Goal: Task Accomplishment & Management: Use online tool/utility

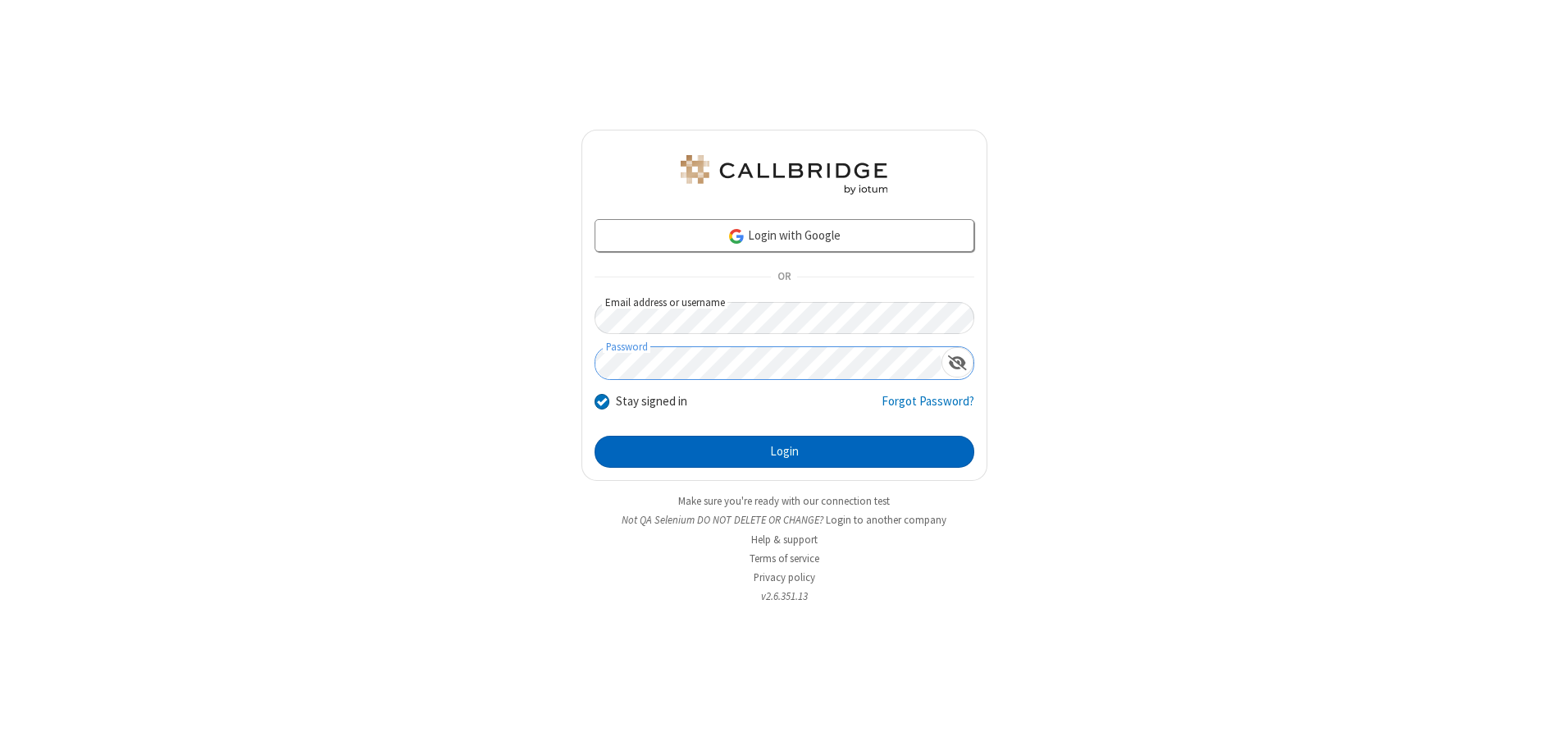
click at [784, 451] on button "Login" at bounding box center [784, 451] width 380 height 33
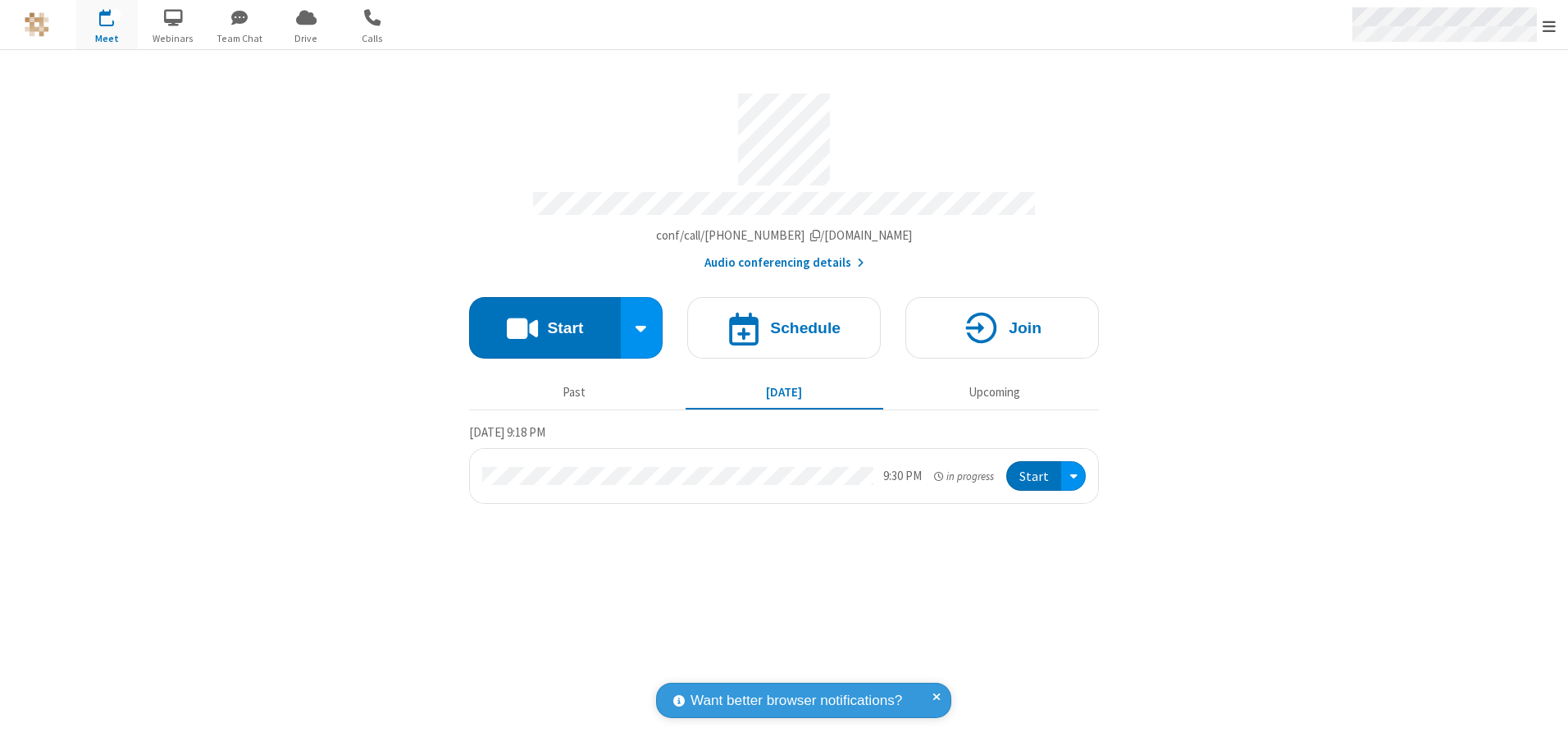
click at [1550, 25] on span "Open menu" at bounding box center [1550, 27] width 13 height 17
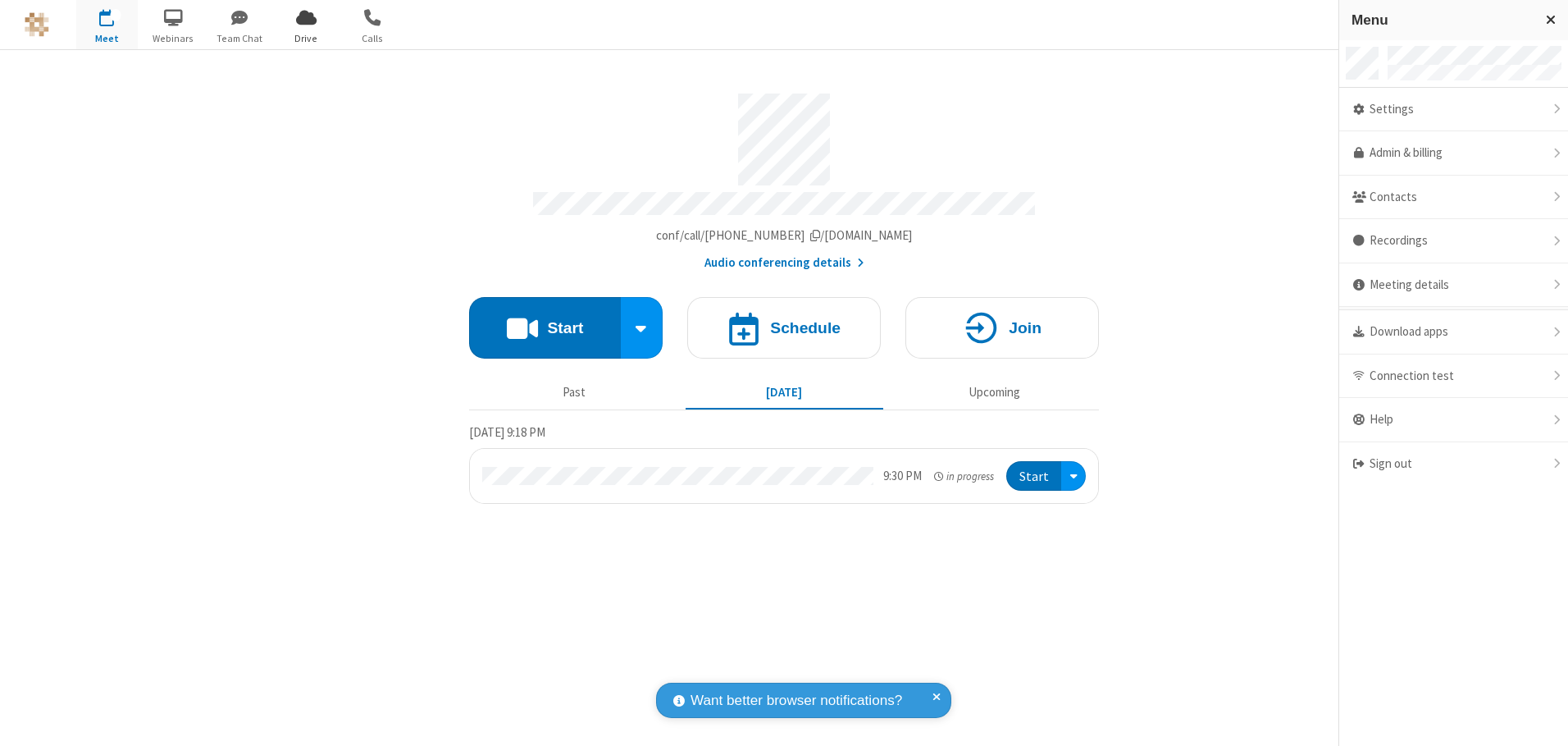
click at [306, 38] on span "Drive" at bounding box center [305, 39] width 61 height 15
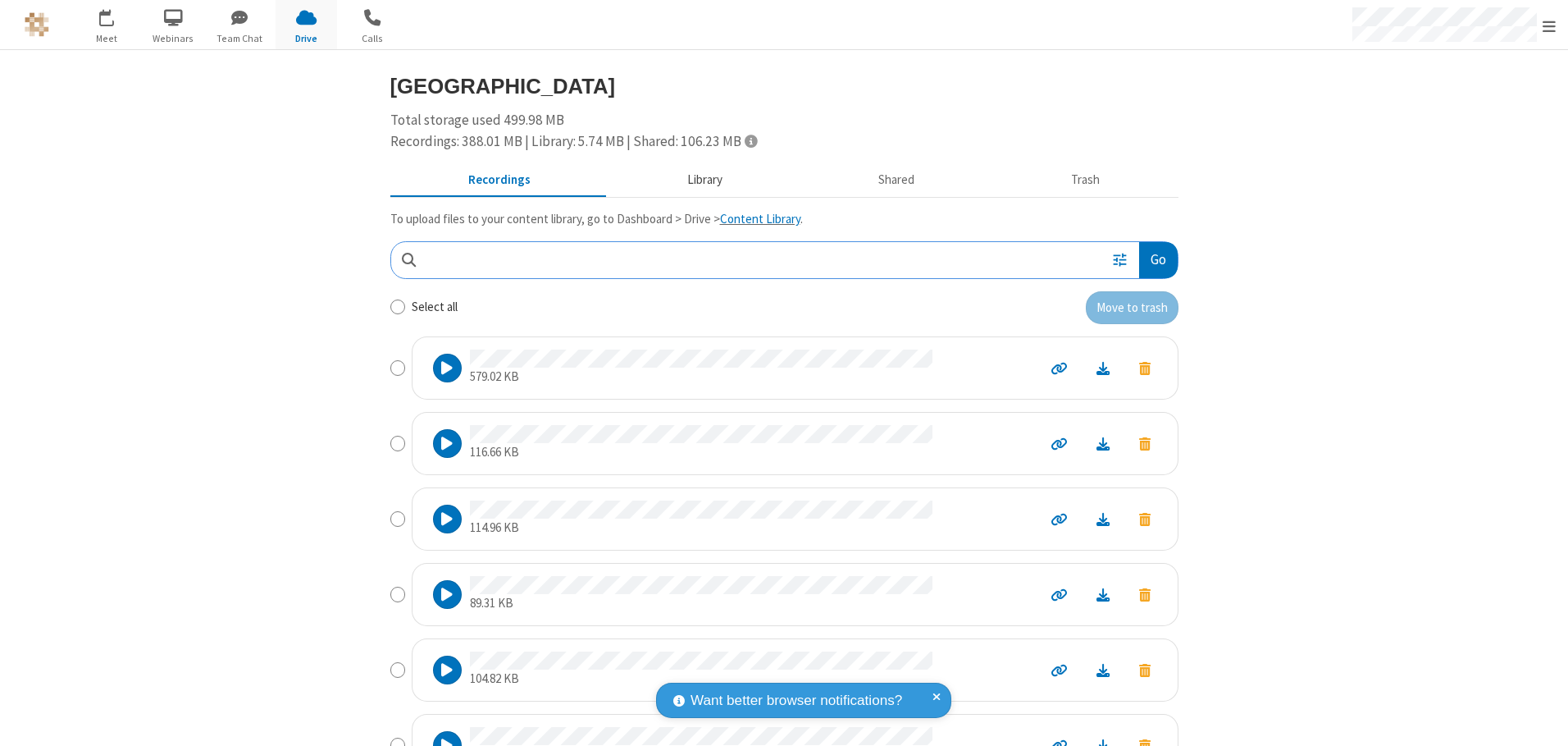
click at [696, 180] on button "Library" at bounding box center [704, 180] width 192 height 31
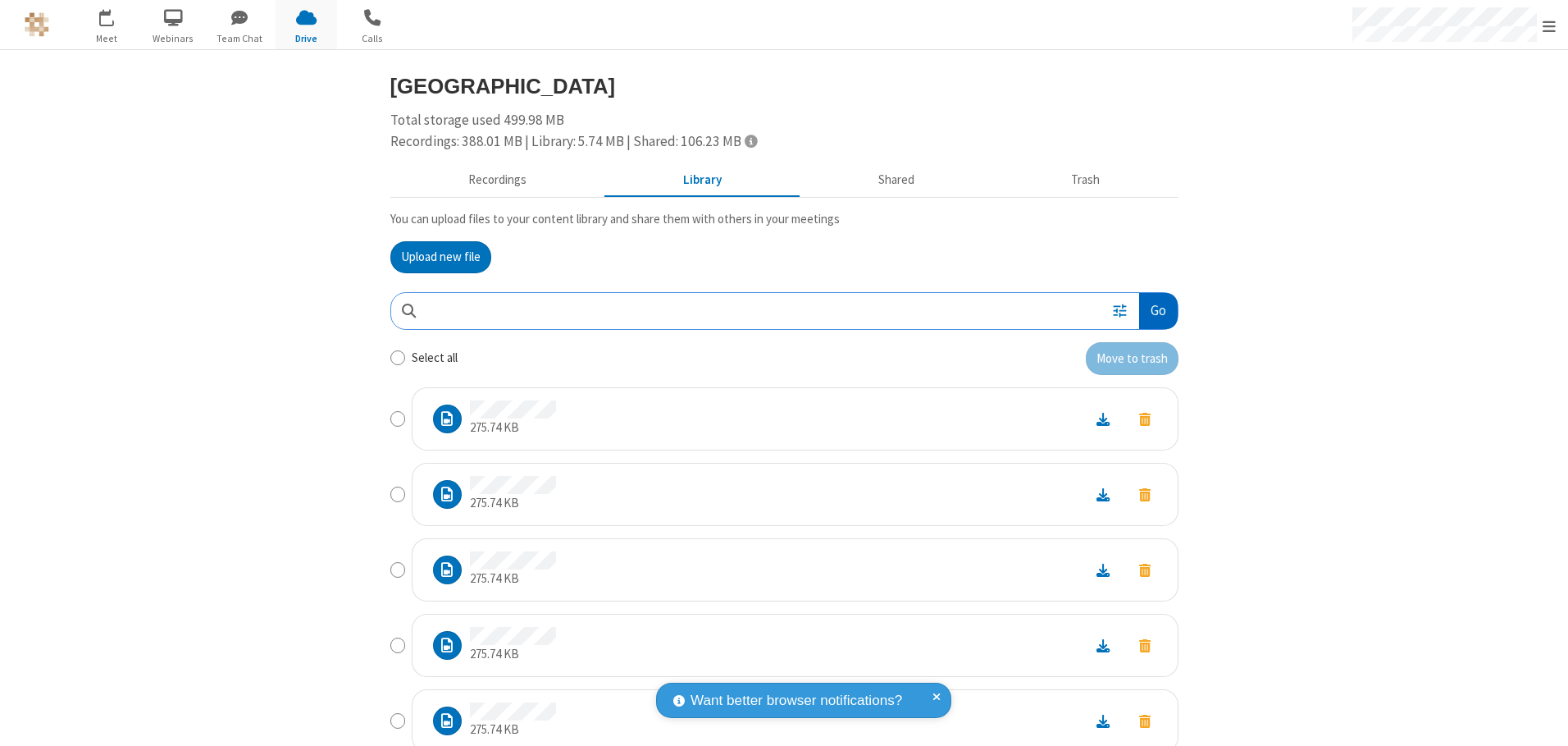
click at [1152, 310] on button "Go" at bounding box center [1158, 311] width 38 height 37
click at [434, 257] on button "Upload new file" at bounding box center [440, 257] width 101 height 33
